Goal: Check status: Check status

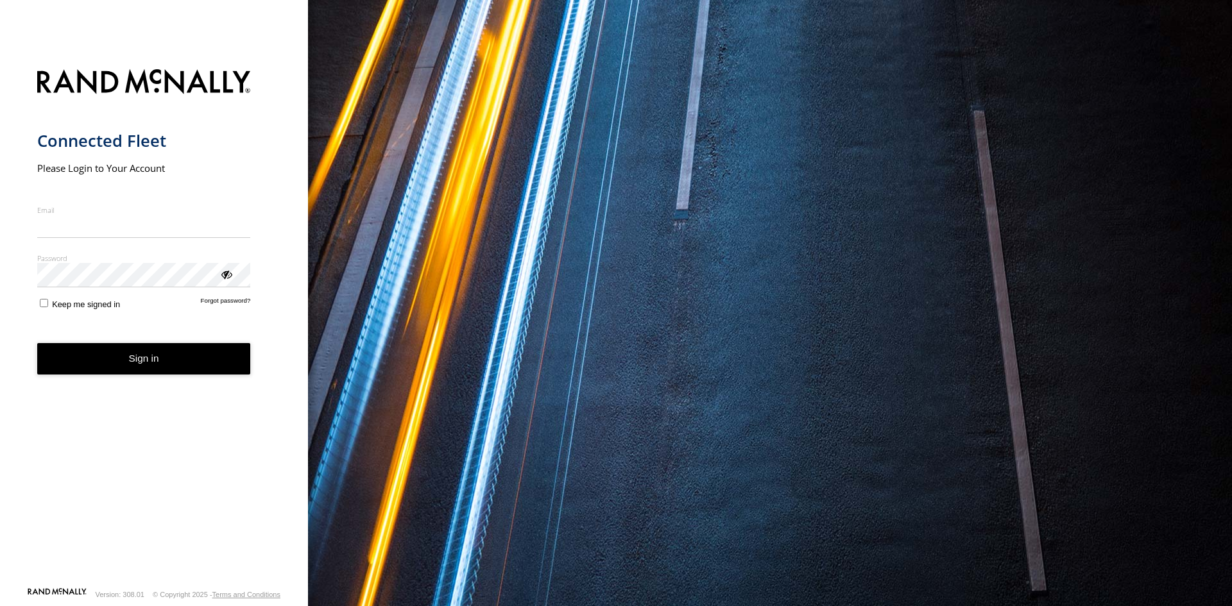
type input "**********"
click at [175, 374] on button "Sign in" at bounding box center [144, 358] width 214 height 31
click at [173, 368] on button "Sign in" at bounding box center [144, 358] width 214 height 31
